Goal: Task Accomplishment & Management: Manage account settings

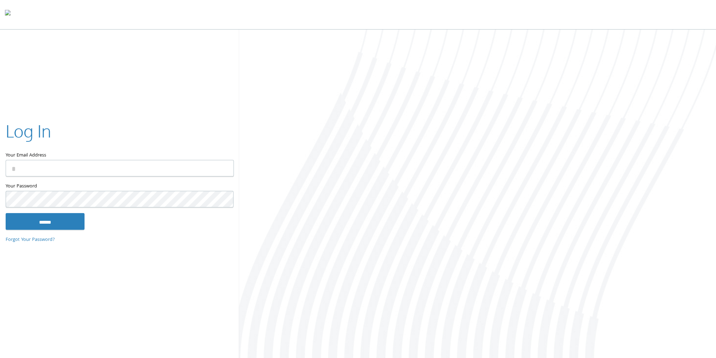
click at [17, 163] on input "Your Email Address" at bounding box center [120, 168] width 228 height 17
type input "**********"
click at [6, 213] on input "******" at bounding box center [45, 221] width 79 height 17
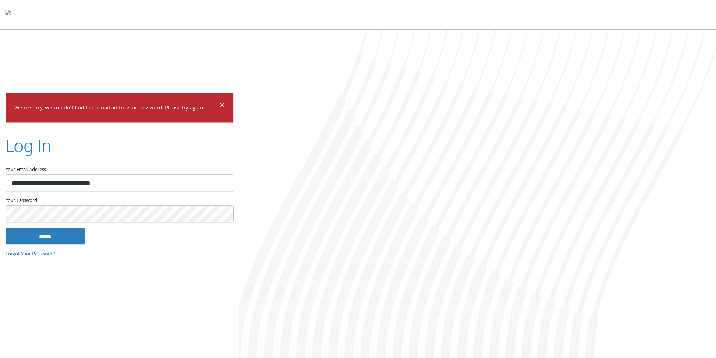
click at [6, 228] on input "******" at bounding box center [45, 236] width 79 height 17
